Goal: Communication & Community: Answer question/provide support

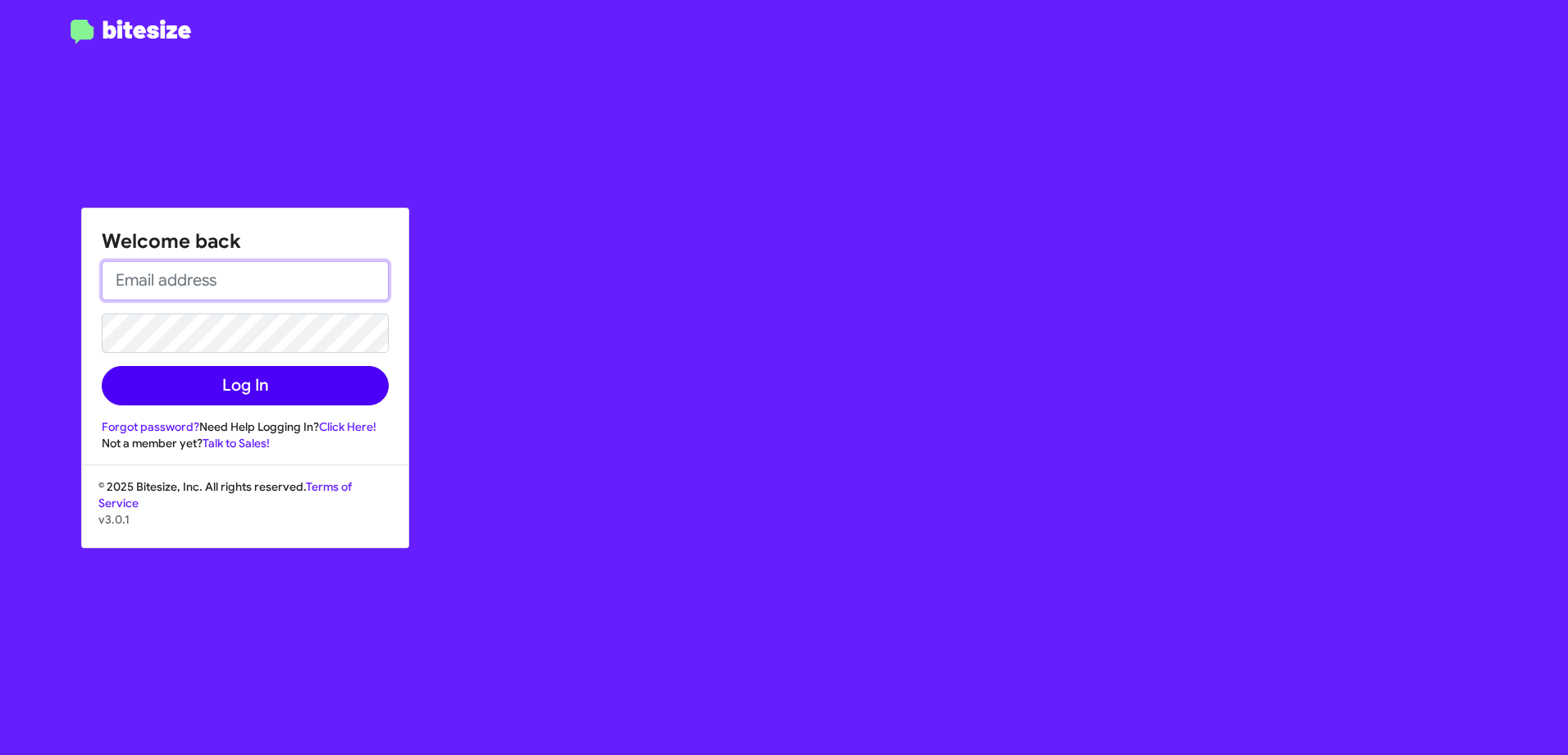
type input "[EMAIL_ADDRESS][PERSON_NAME][DOMAIN_NAME]"
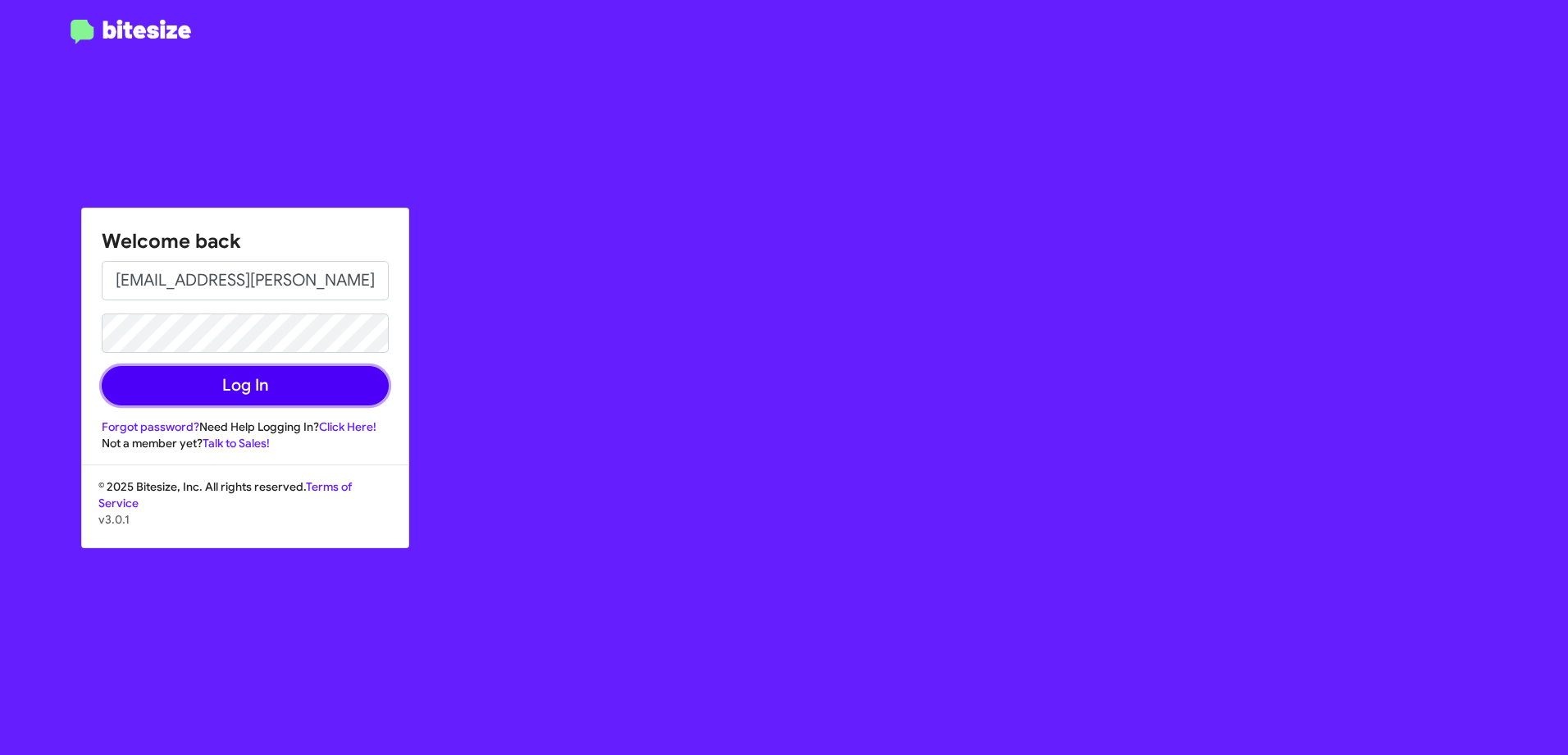
click at [323, 386] on button "Log In" at bounding box center [245, 385] width 287 height 40
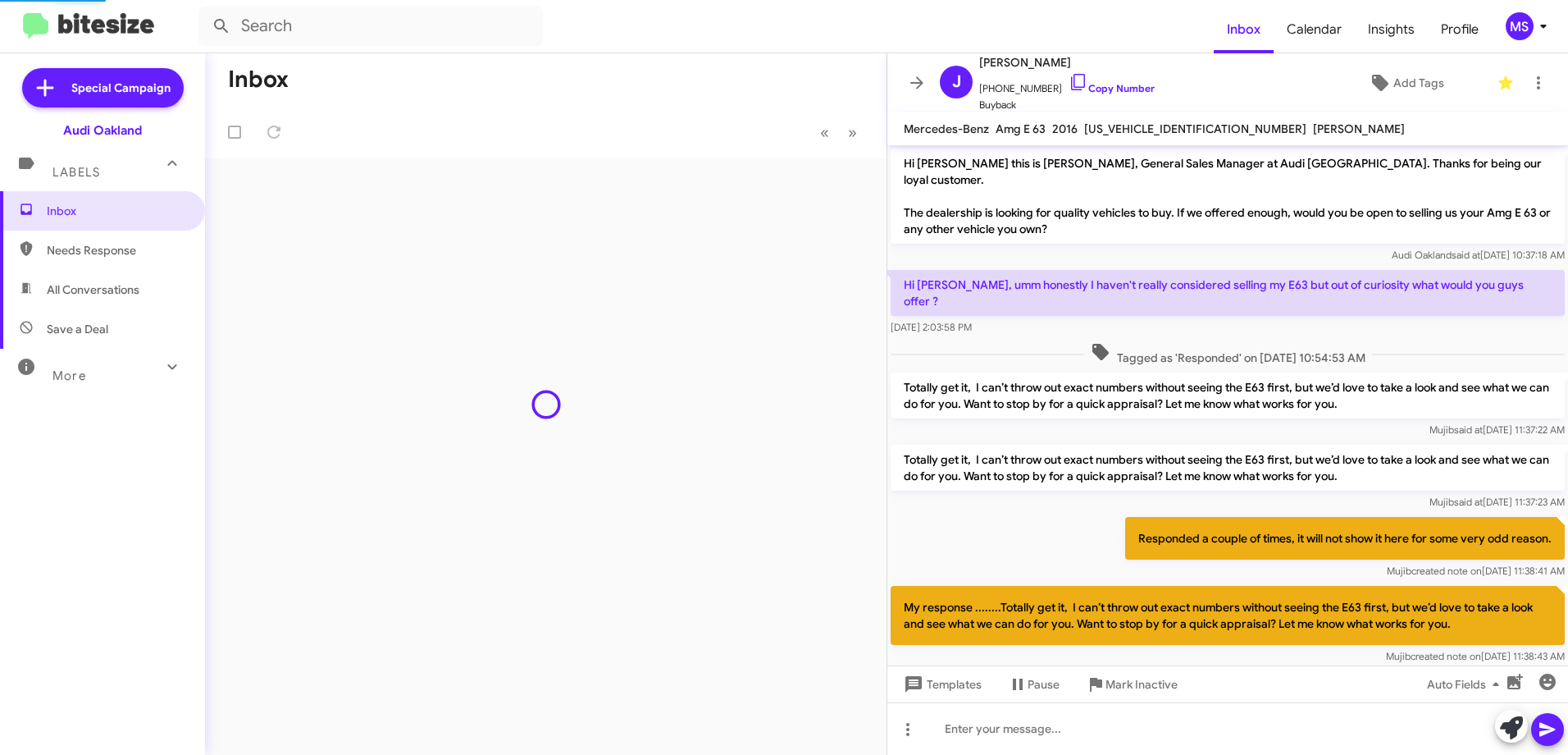
scroll to position [623, 0]
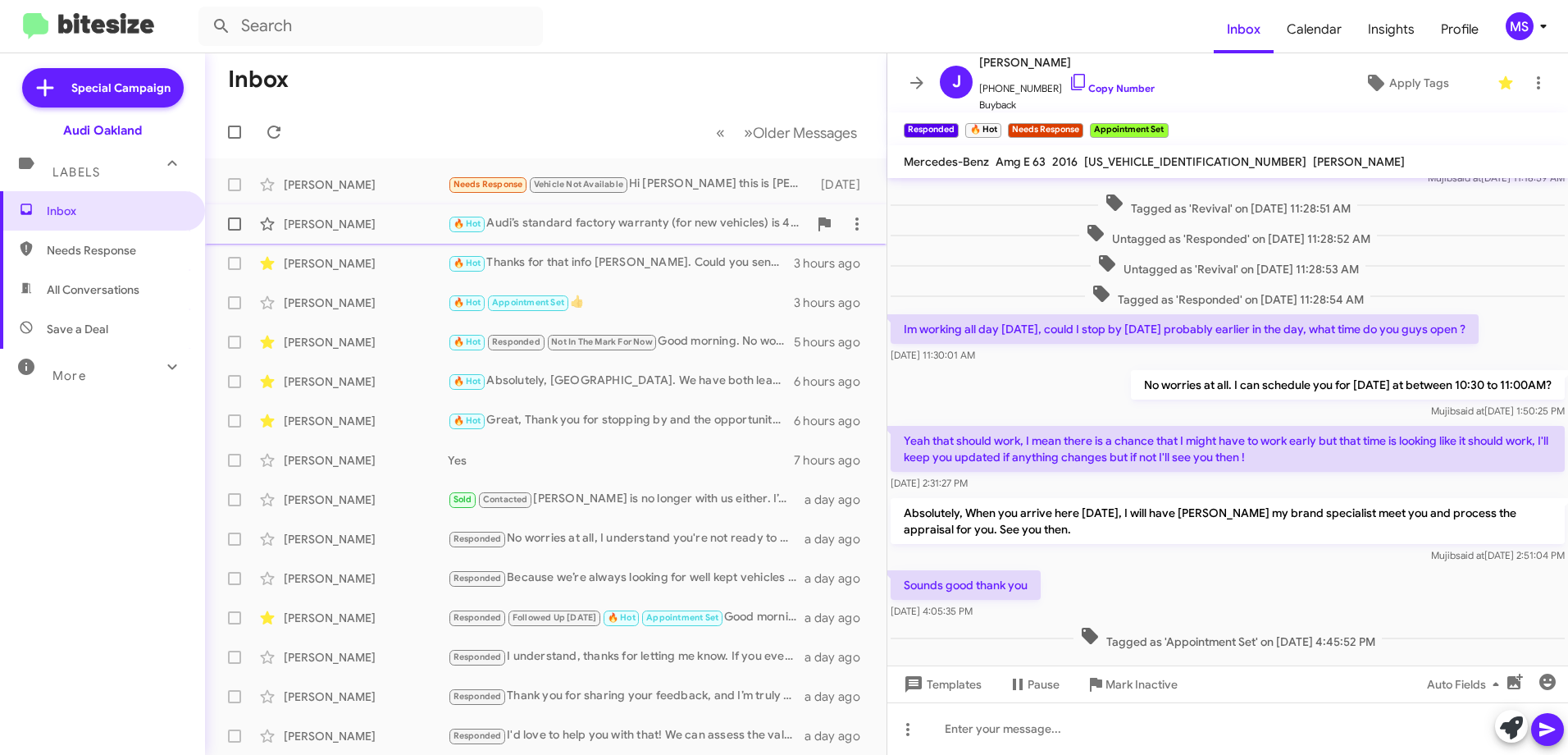
click at [391, 221] on div "[PERSON_NAME]" at bounding box center [365, 223] width 164 height 16
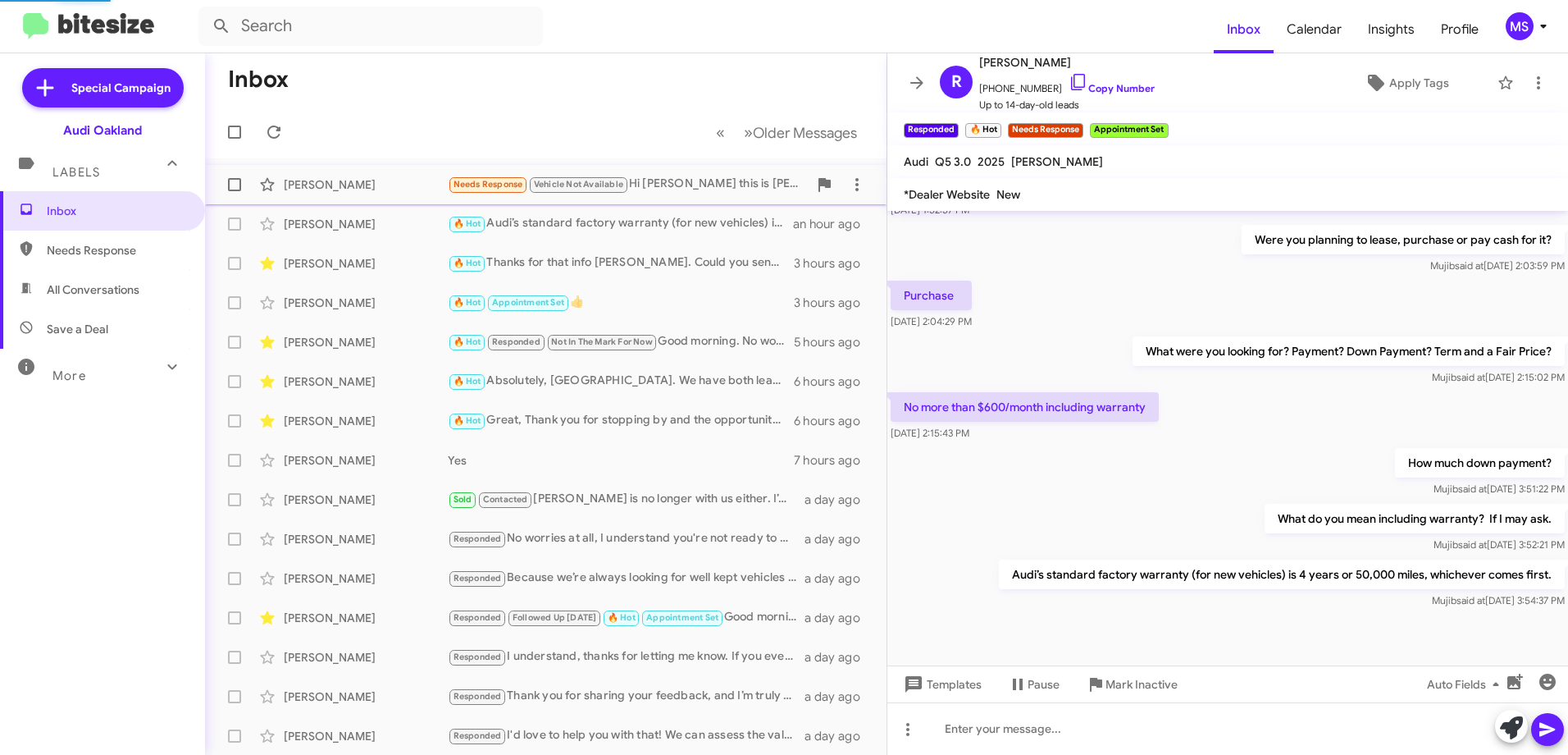
scroll to position [340, 0]
click at [360, 272] on div "Edward Jierjian 🔥 Hot Thanks for that info Edward. Could you send me a snapshot…" at bounding box center [546, 263] width 655 height 33
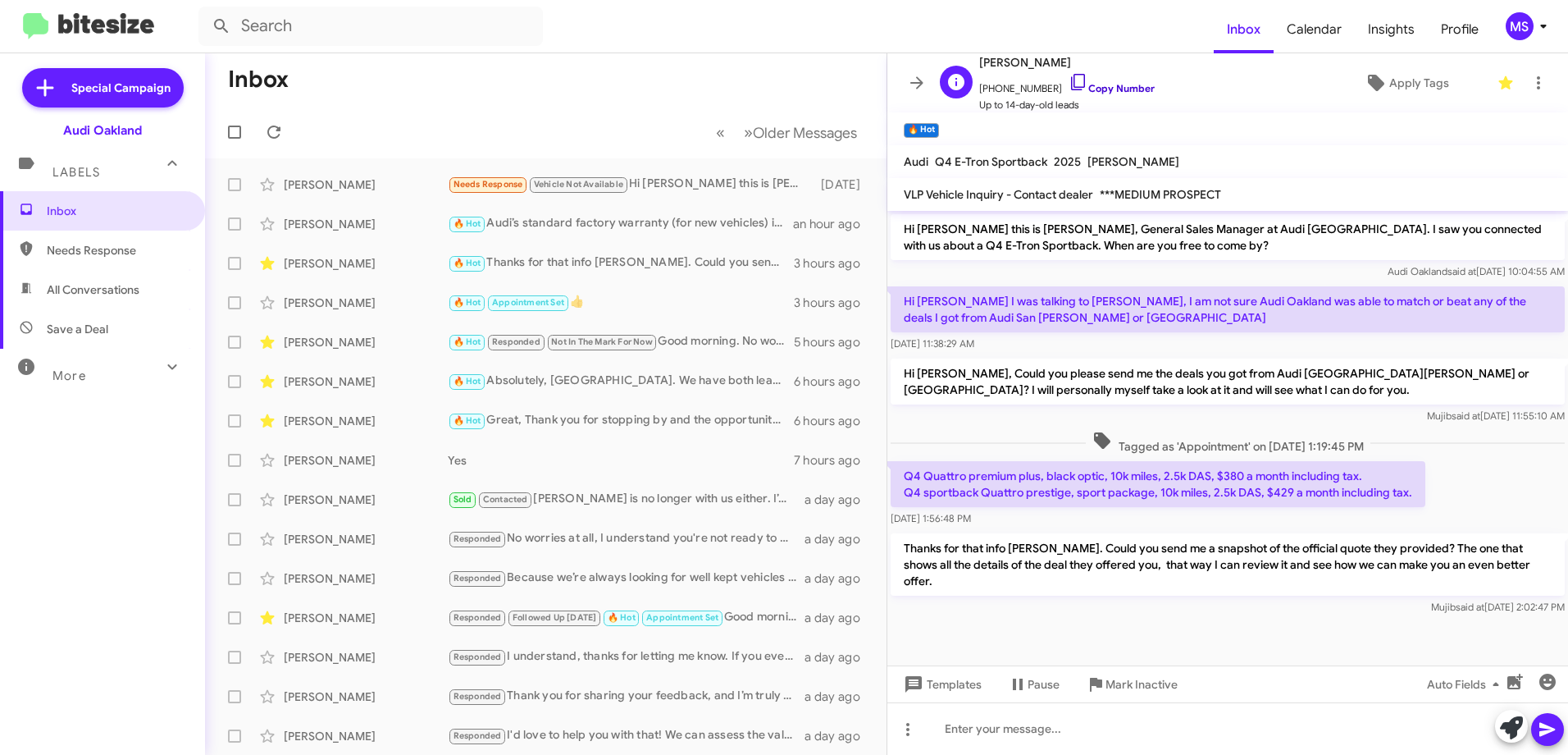
click at [1119, 82] on link "Copy Number" at bounding box center [1112, 88] width 86 height 13
click at [1101, 726] on div at bounding box center [1228, 728] width 680 height 52
